Goal: Entertainment & Leisure: Consume media (video, audio)

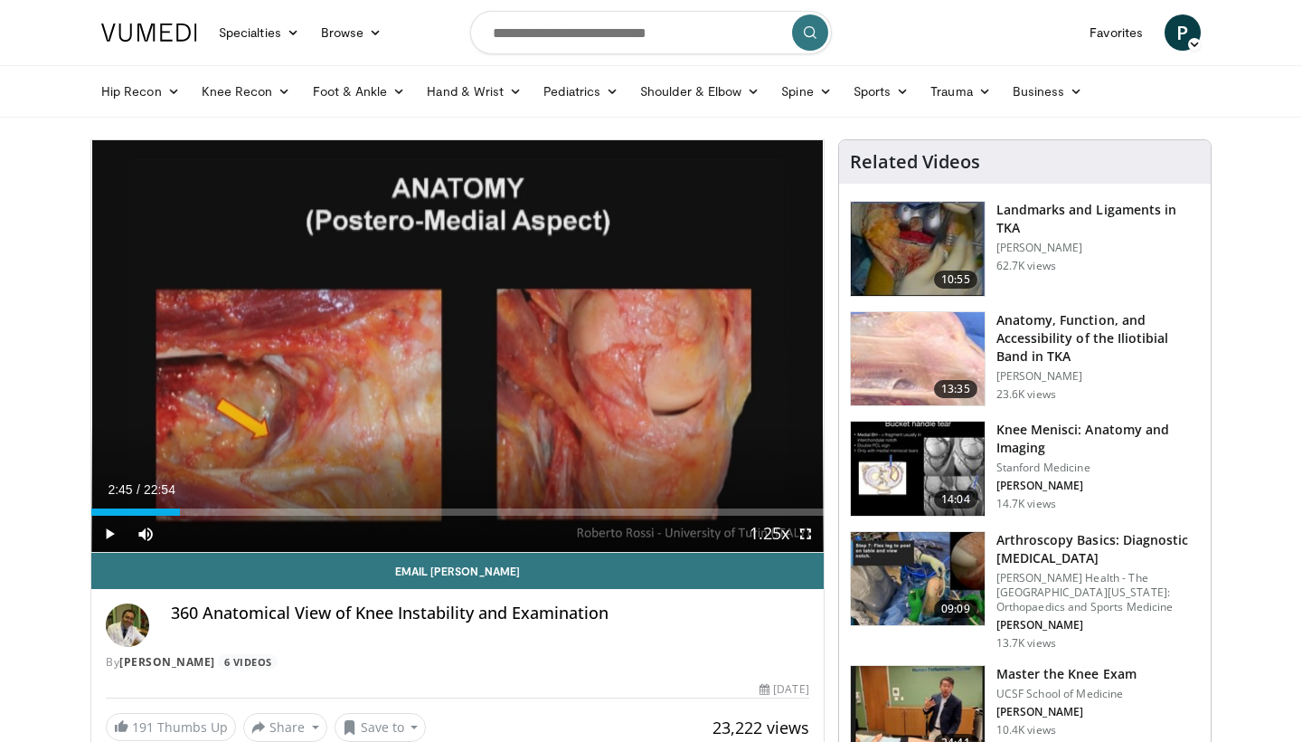
click at [107, 535] on span "Video Player" at bounding box center [109, 533] width 36 height 36
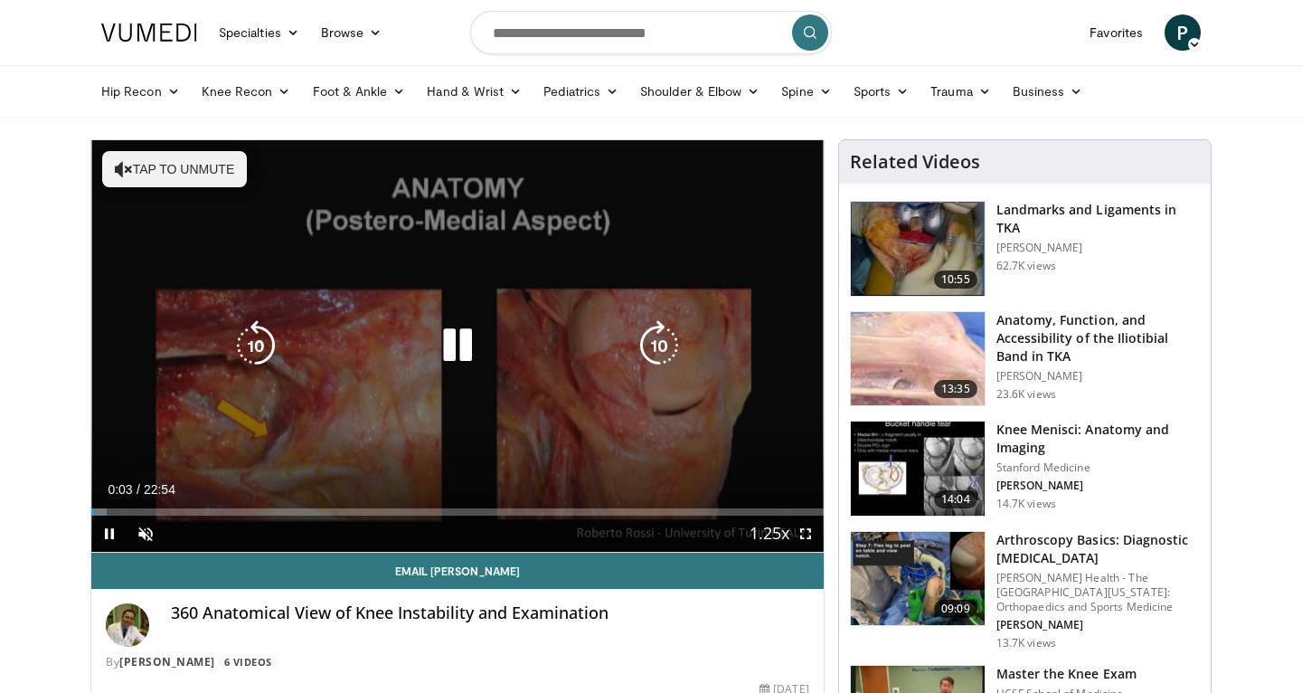
click at [154, 155] on button "Tap to unmute" at bounding box center [174, 169] width 145 height 36
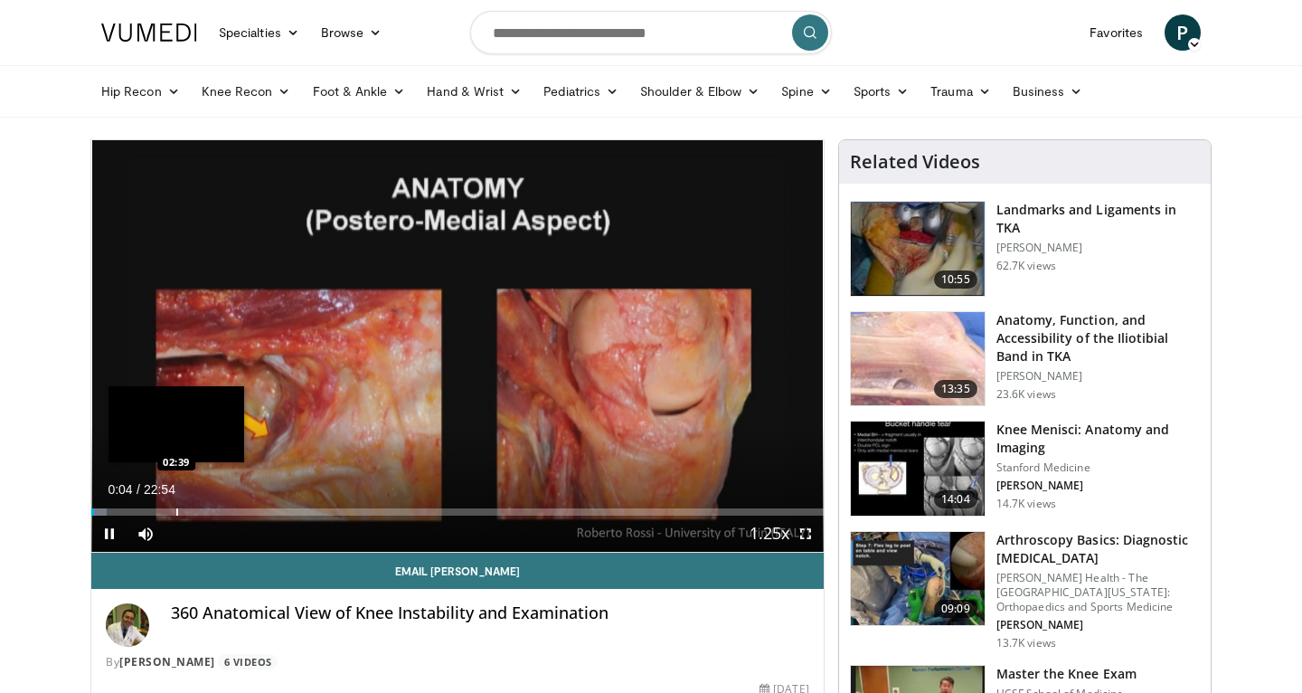
click at [177, 510] on div "Progress Bar" at bounding box center [177, 511] width 2 height 7
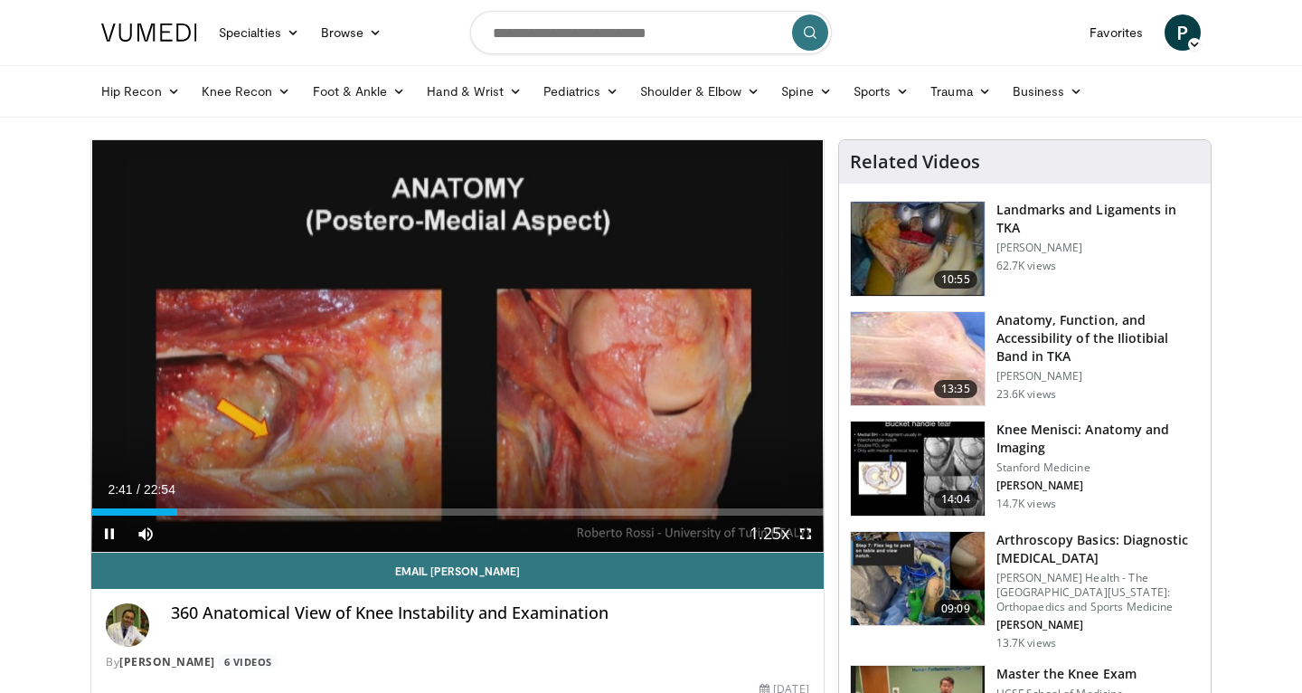
click at [804, 536] on span "Video Player" at bounding box center [806, 533] width 36 height 36
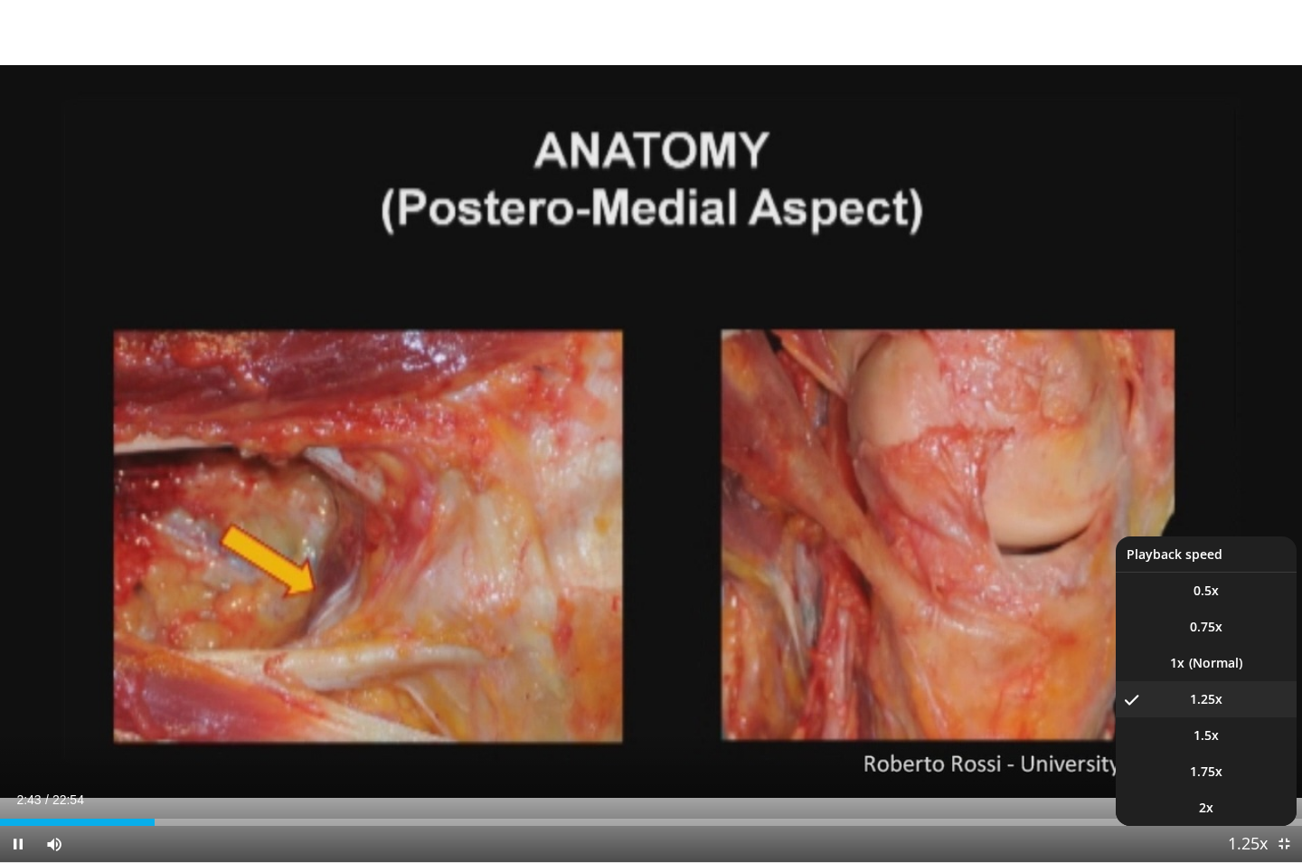
click at [1253, 692] on span "Video Player" at bounding box center [1247, 845] width 25 height 36
click at [1201, 662] on li "1x" at bounding box center [1206, 663] width 181 height 36
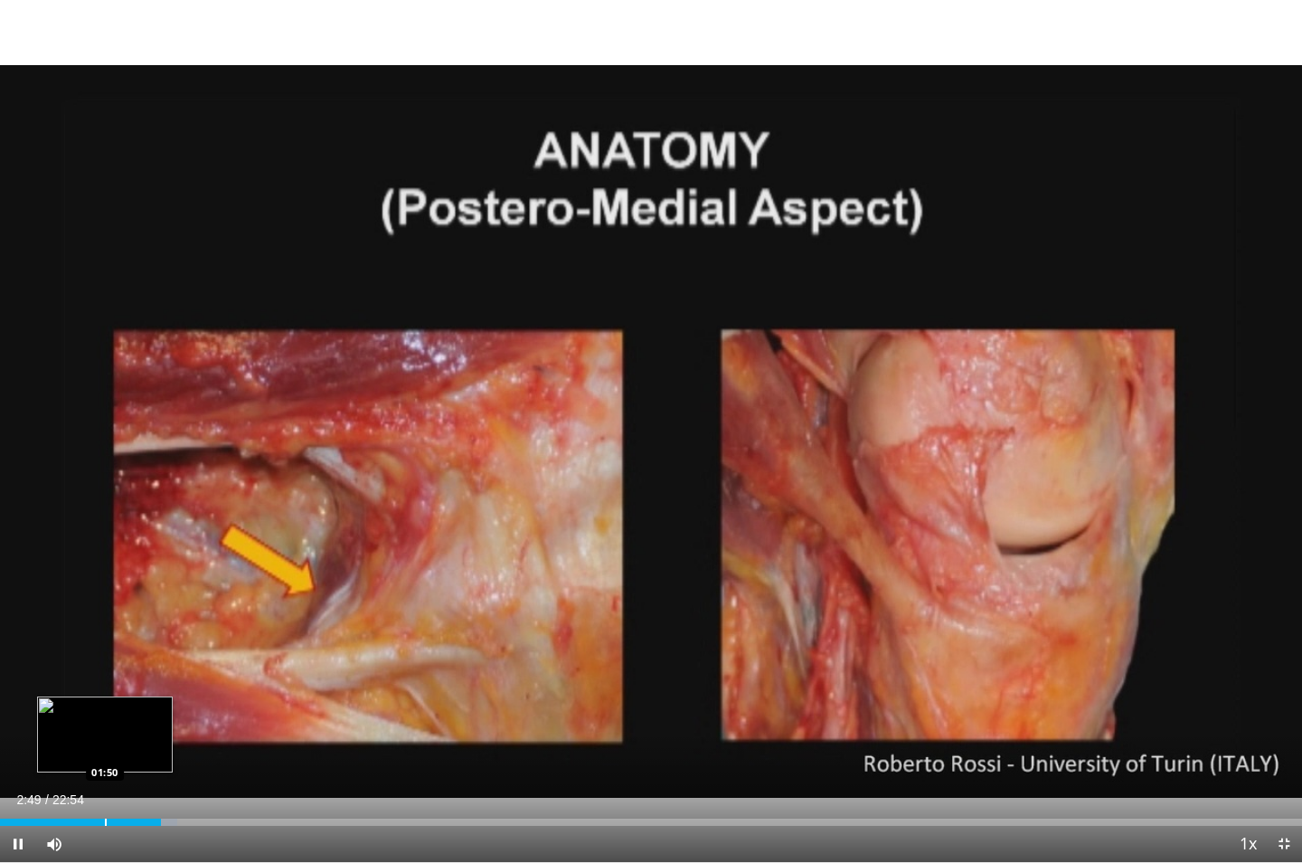
click at [105, 692] on div "Progress Bar" at bounding box center [106, 821] width 2 height 7
click at [68, 692] on div "01:50" at bounding box center [52, 821] width 105 height 7
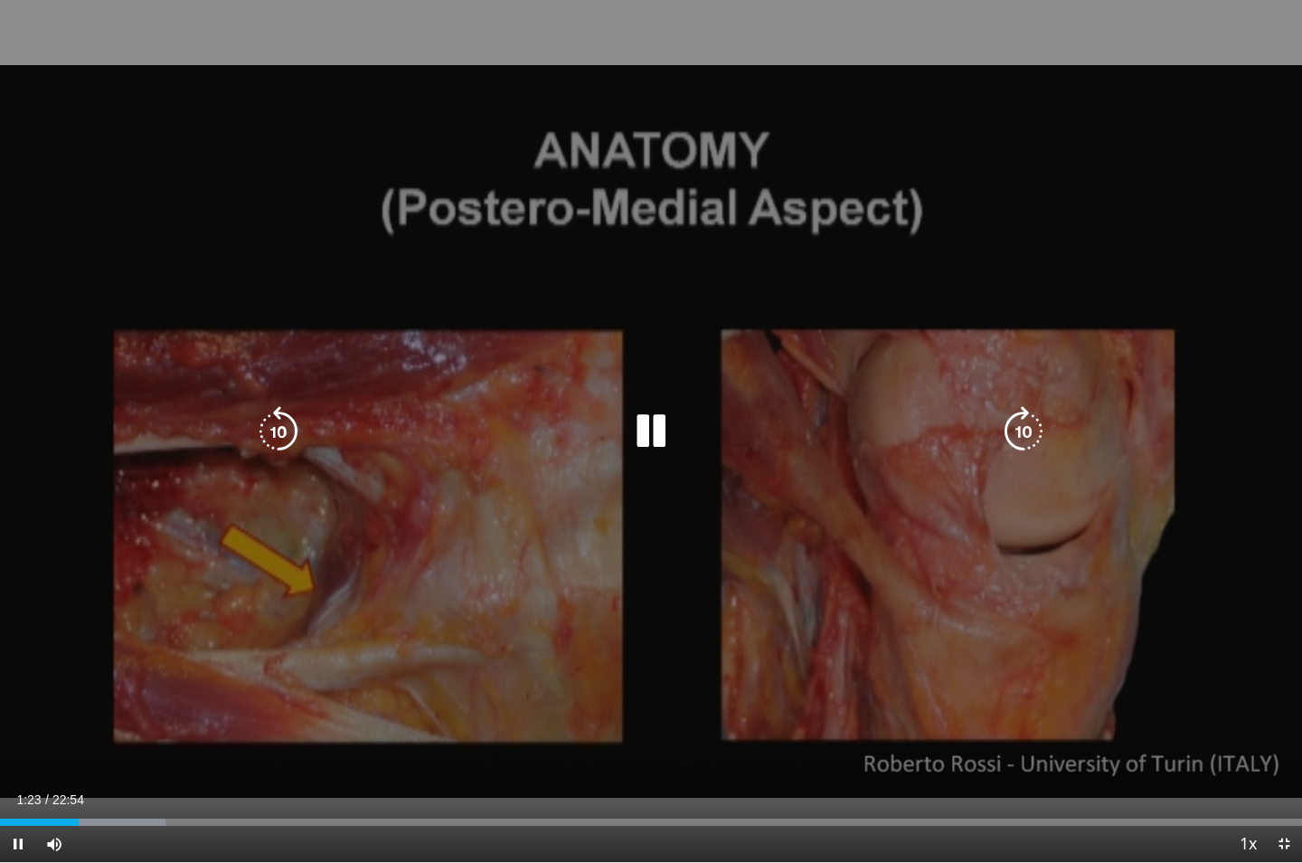
click at [1008, 439] on icon "Video Player" at bounding box center [1023, 431] width 51 height 51
click at [1033, 428] on icon "Video Player" at bounding box center [1023, 431] width 51 height 51
click at [270, 436] on icon "Video Player" at bounding box center [278, 431] width 51 height 51
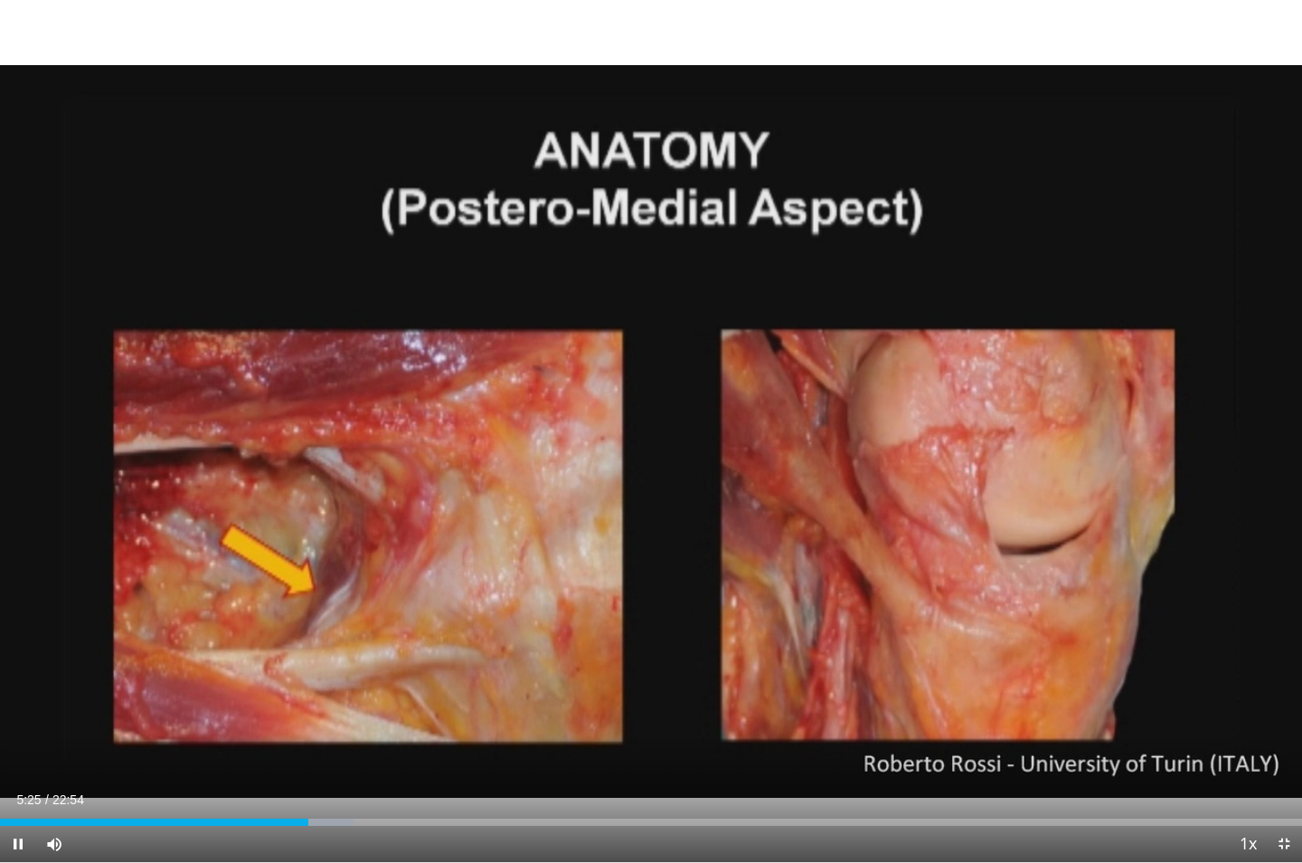
click at [1286, 692] on span "Video Player" at bounding box center [1284, 844] width 36 height 36
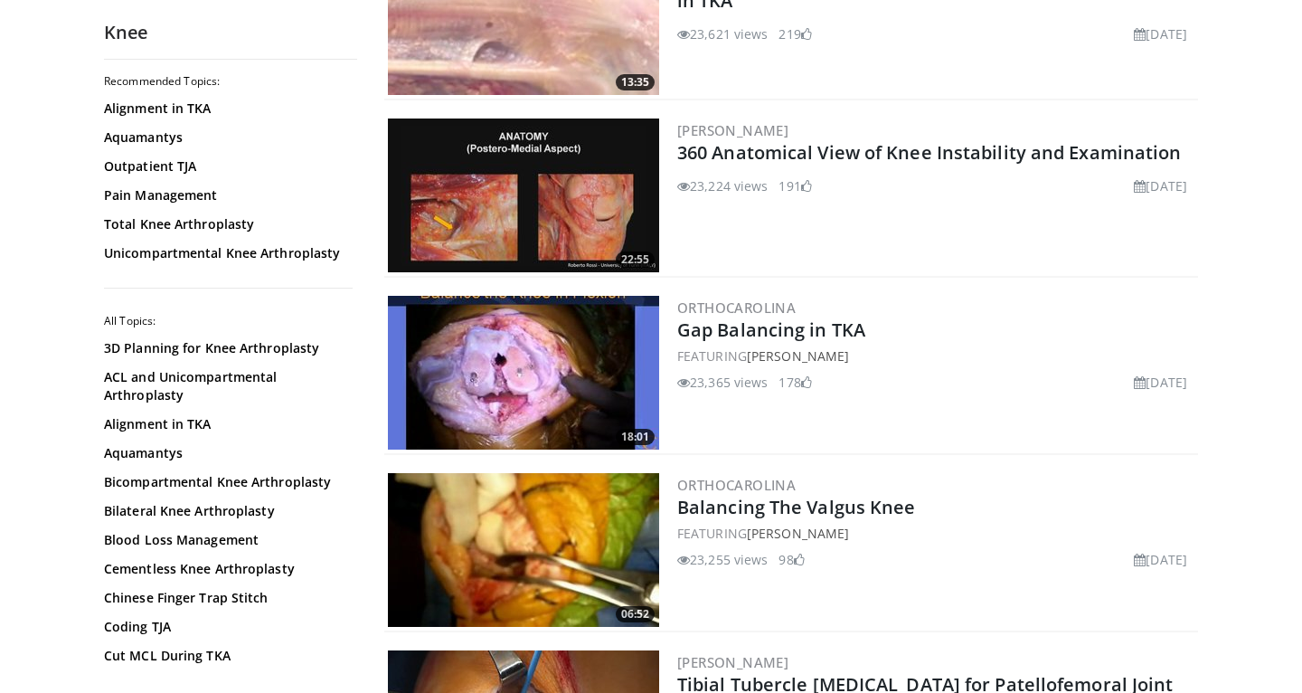
scroll to position [2921, 0]
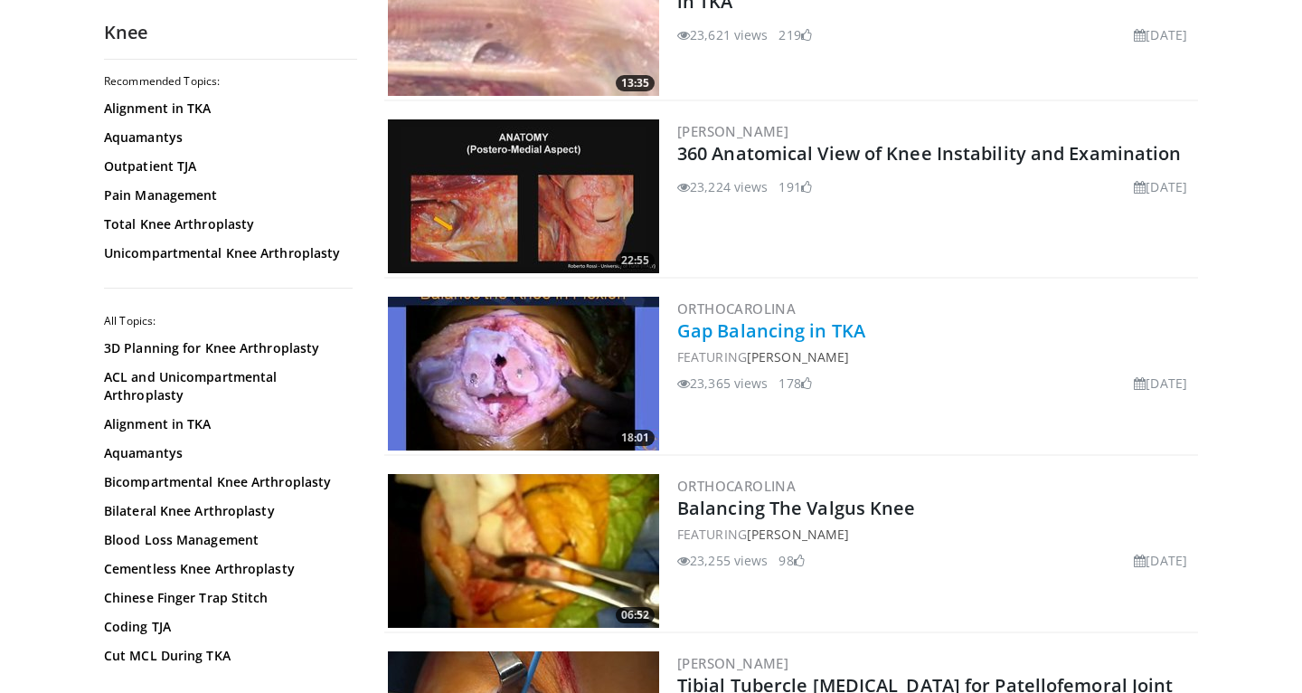
click at [752, 327] on link "Gap Balancing in TKA" at bounding box center [771, 330] width 188 height 24
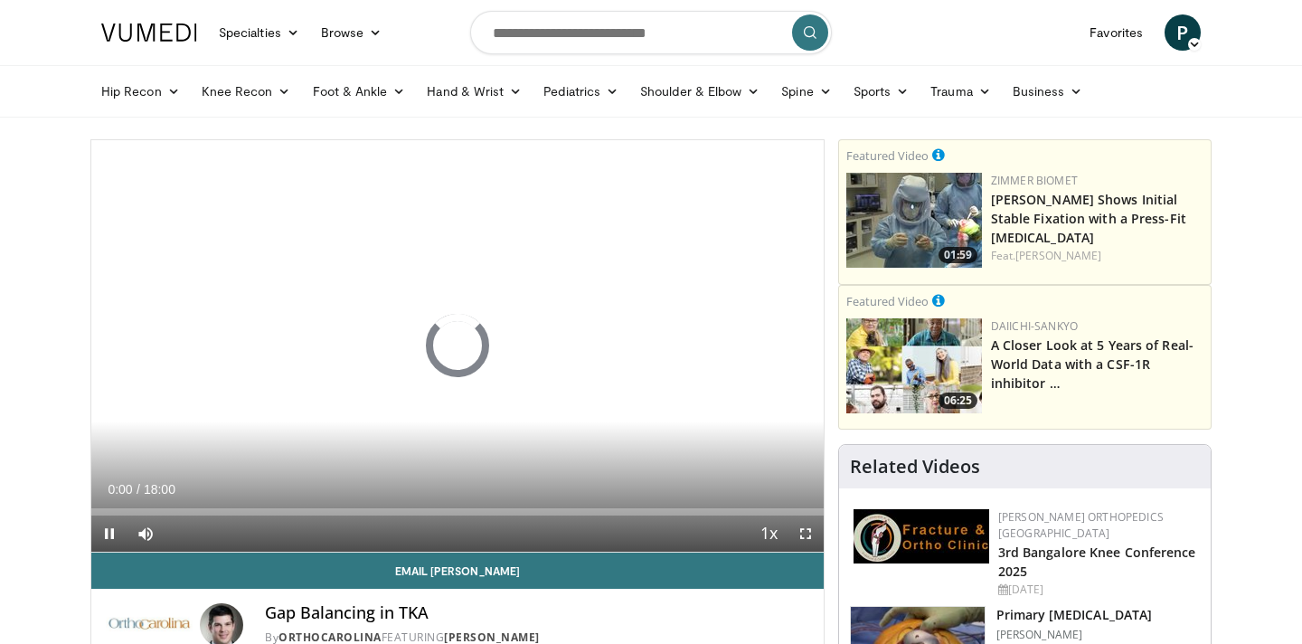
click at [799, 532] on span "Video Player" at bounding box center [806, 533] width 36 height 36
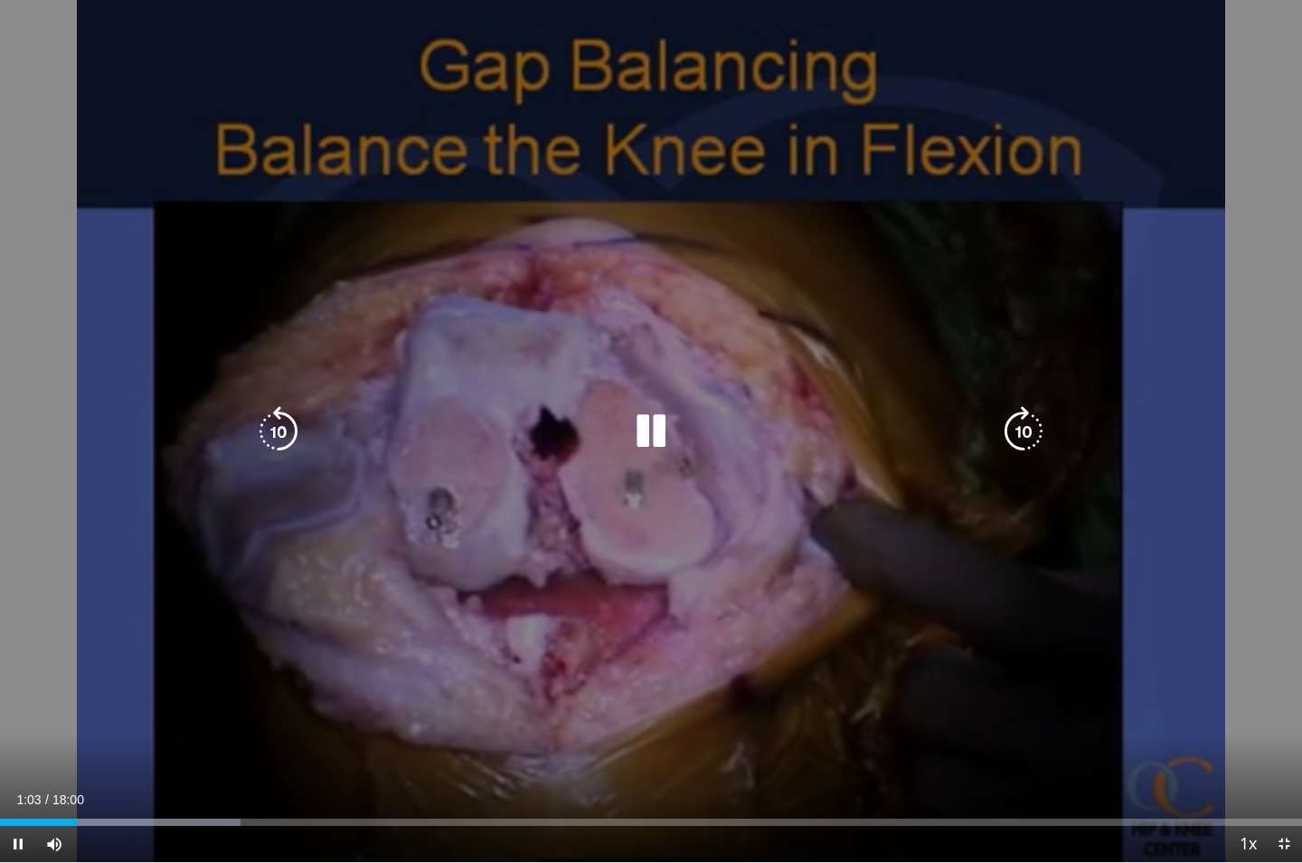
click at [643, 429] on icon "Video Player" at bounding box center [651, 431] width 51 height 51
